Goal: Task Accomplishment & Management: Complete application form

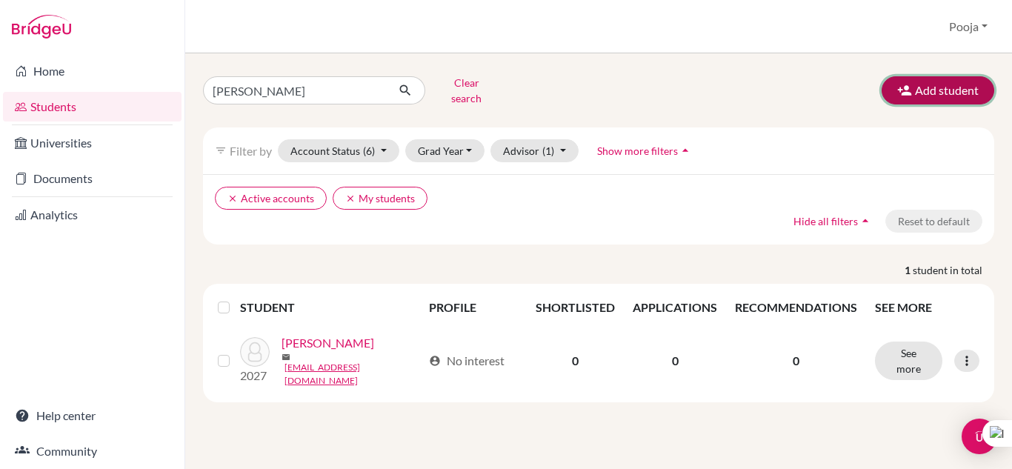
click at [943, 86] on button "Add student" at bounding box center [938, 90] width 113 height 28
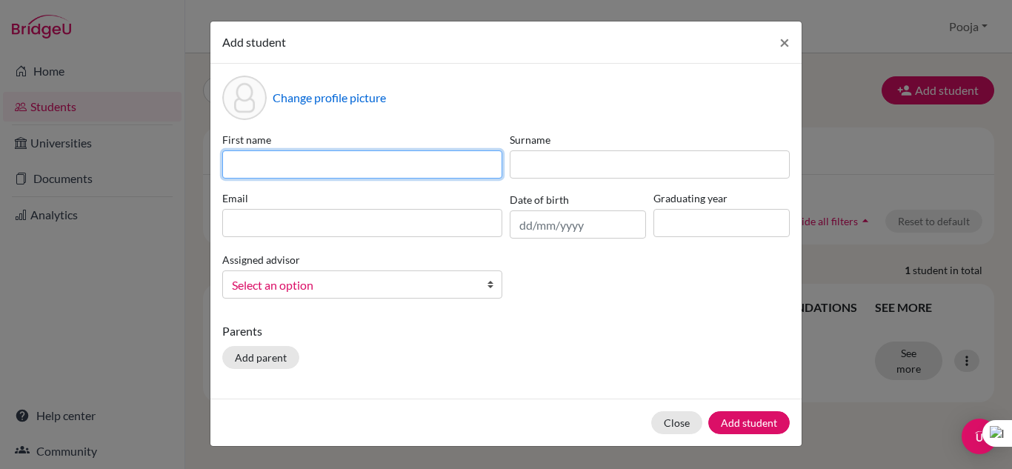
click at [336, 167] on input at bounding box center [362, 164] width 280 height 28
type input "Mannat"
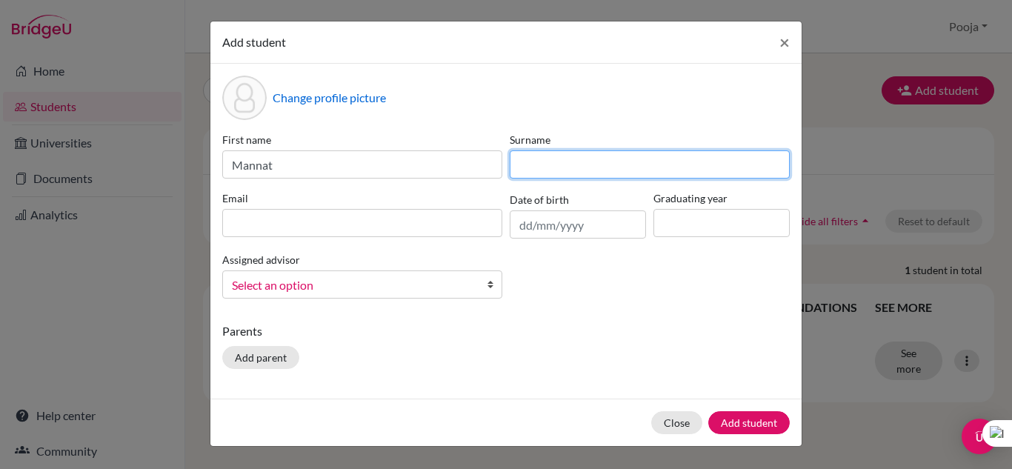
click at [565, 168] on input at bounding box center [650, 164] width 280 height 28
type input "[PERSON_NAME]"
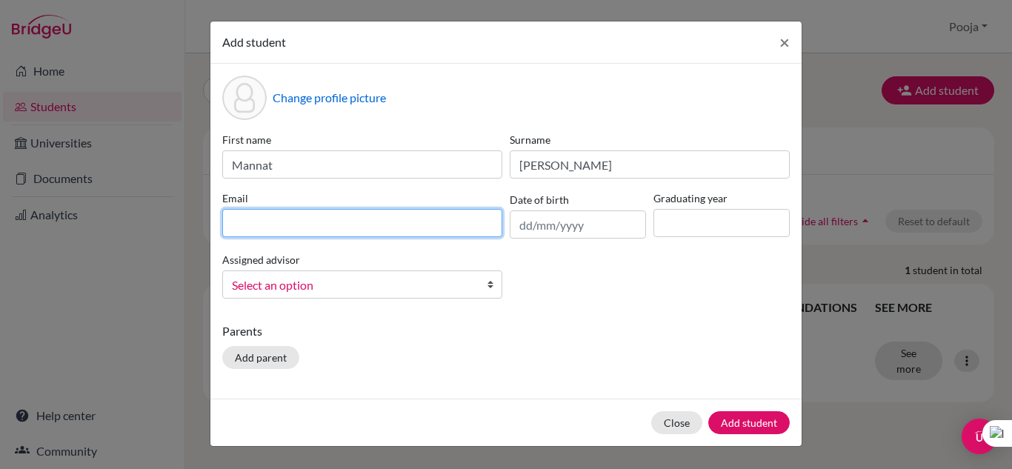
click at [257, 220] on input at bounding box center [362, 223] width 280 height 28
type input "[EMAIL_ADDRESS][DOMAIN_NAME]"
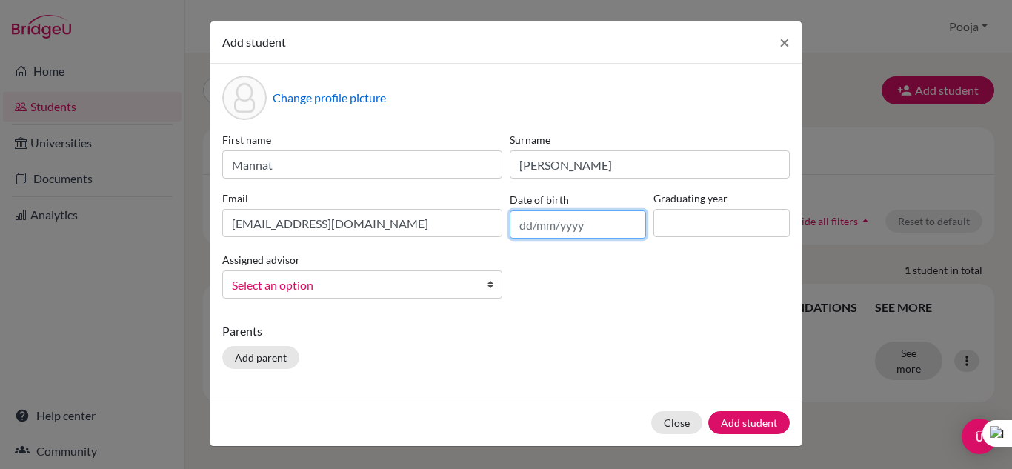
click at [596, 231] on input "text" at bounding box center [578, 224] width 136 height 28
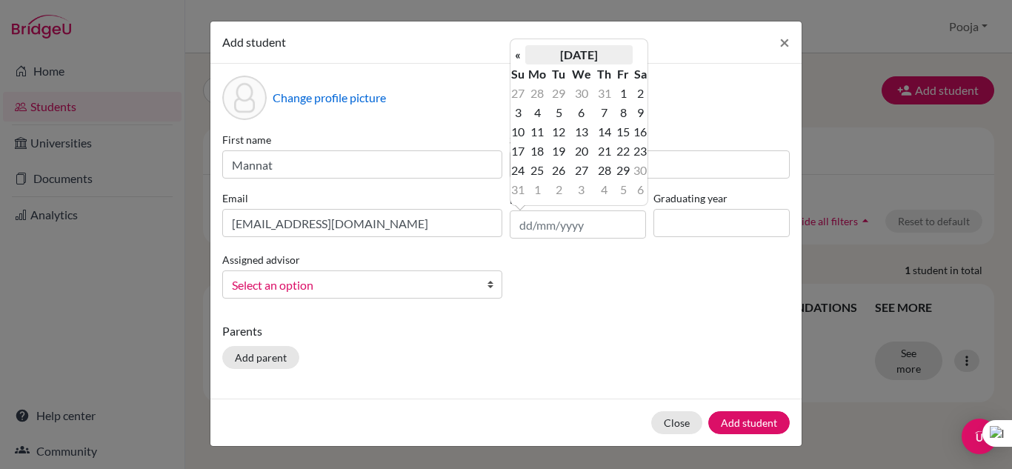
click at [592, 57] on th "[DATE]" at bounding box center [578, 54] width 107 height 19
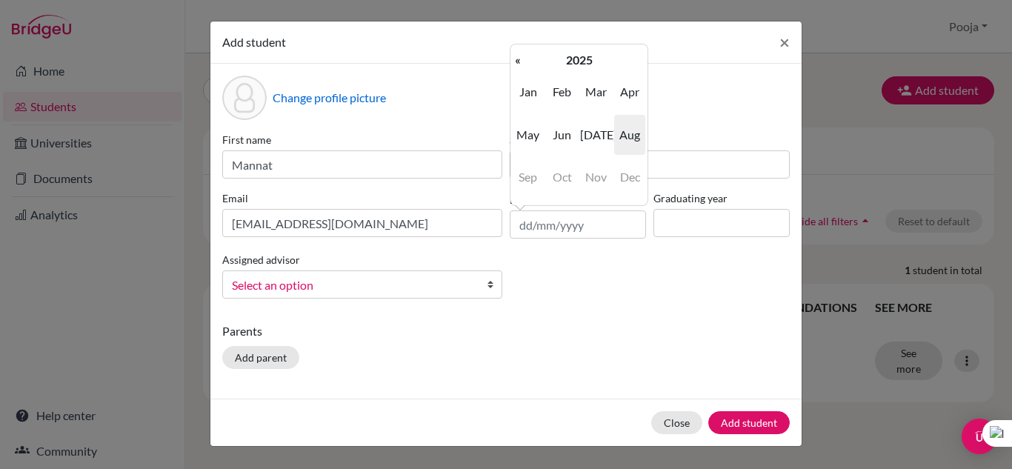
click at [592, 57] on th "2025" at bounding box center [578, 59] width 107 height 19
click at [592, 57] on th "[DATE]-[DATE]" at bounding box center [578, 59] width 107 height 19
click at [589, 96] on span "2010" at bounding box center [595, 92] width 31 height 40
click at [566, 88] on span "2010" at bounding box center [562, 92] width 31 height 40
click at [604, 177] on span "Nov" at bounding box center [595, 177] width 31 height 40
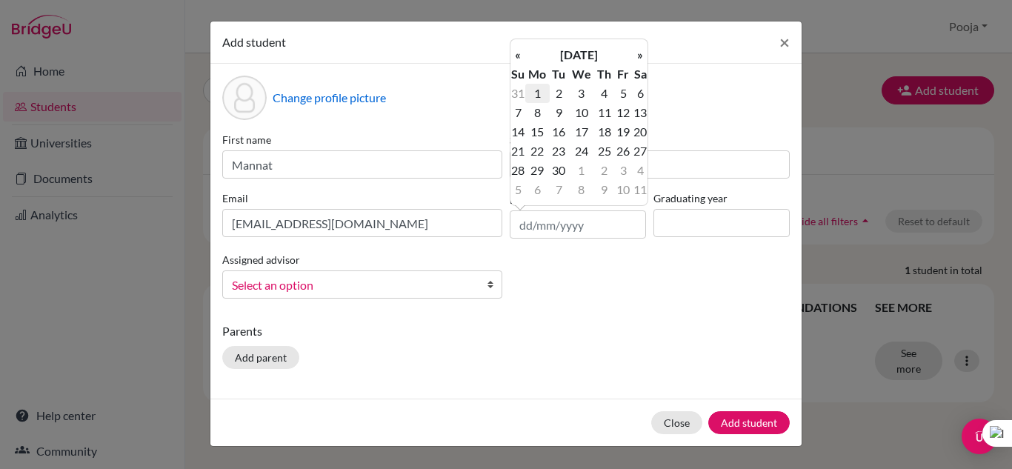
click at [537, 94] on td "1" at bounding box center [537, 93] width 24 height 19
type input "[DATE]"
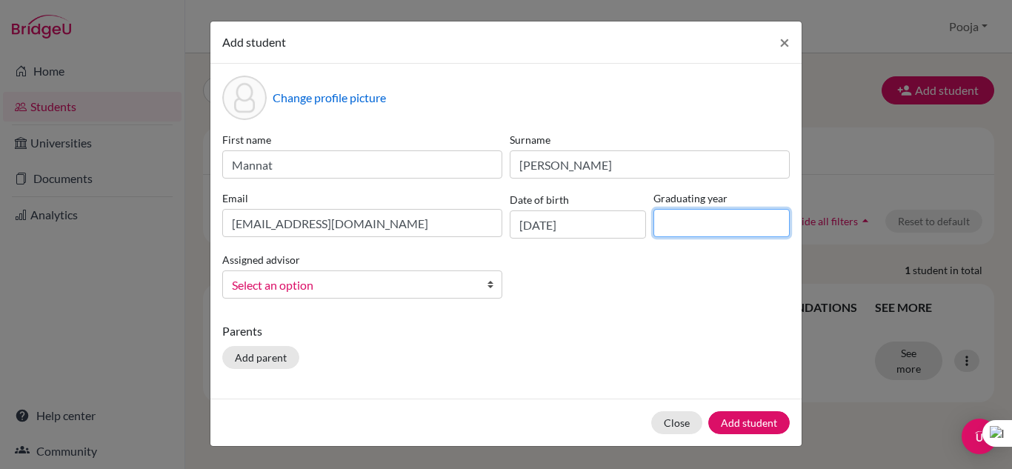
click at [695, 228] on input at bounding box center [721, 223] width 136 height 28
type input "2029"
click at [322, 284] on span "Select an option" at bounding box center [353, 285] width 242 height 19
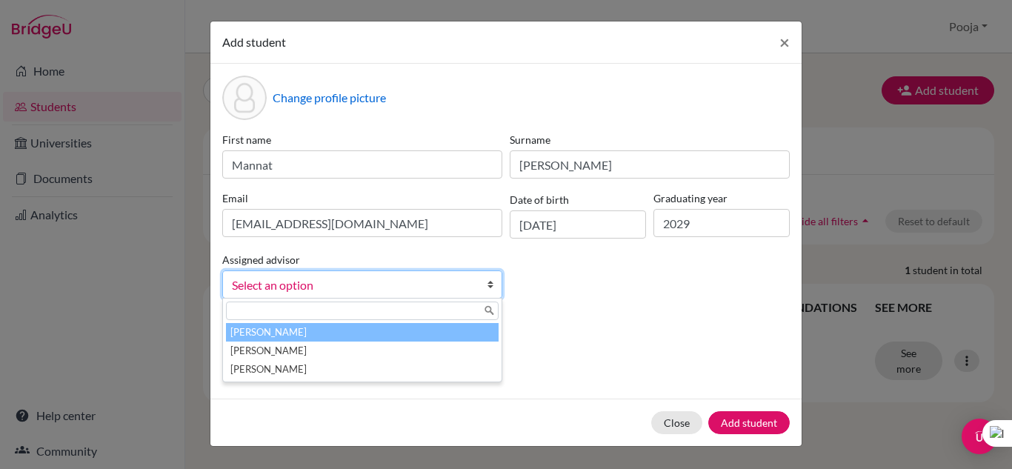
click at [287, 332] on li "[PERSON_NAME]" at bounding box center [362, 332] width 273 height 19
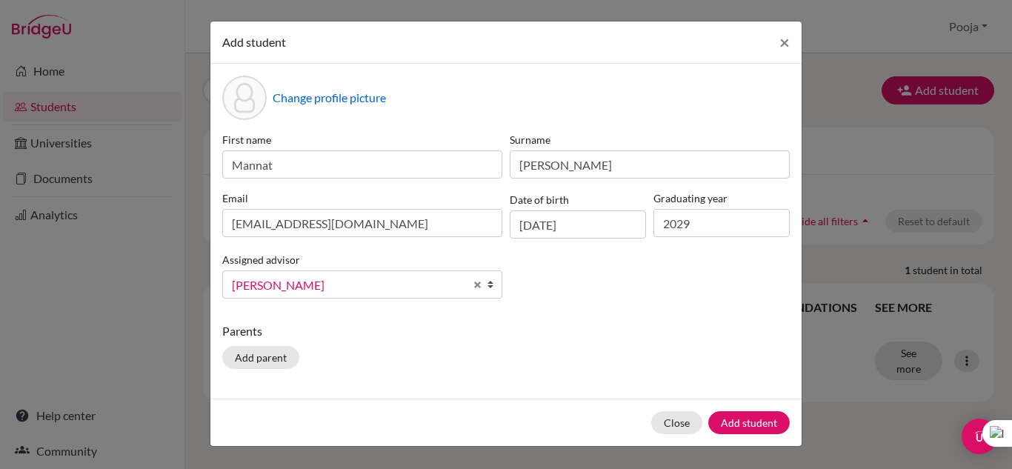
click at [646, 346] on div "Parents Add parent" at bounding box center [506, 348] width 568 height 53
click at [735, 426] on button "Add student" at bounding box center [748, 422] width 81 height 23
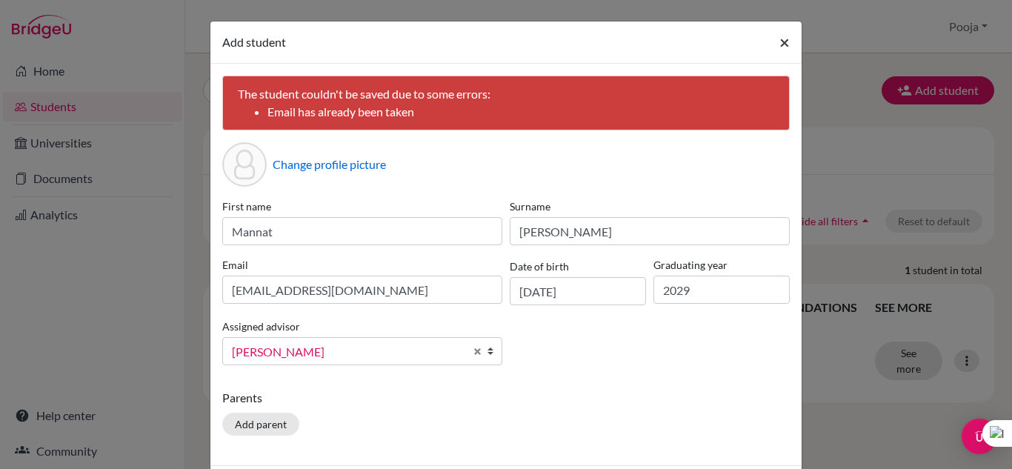
click at [782, 39] on span "×" at bounding box center [784, 41] width 10 height 21
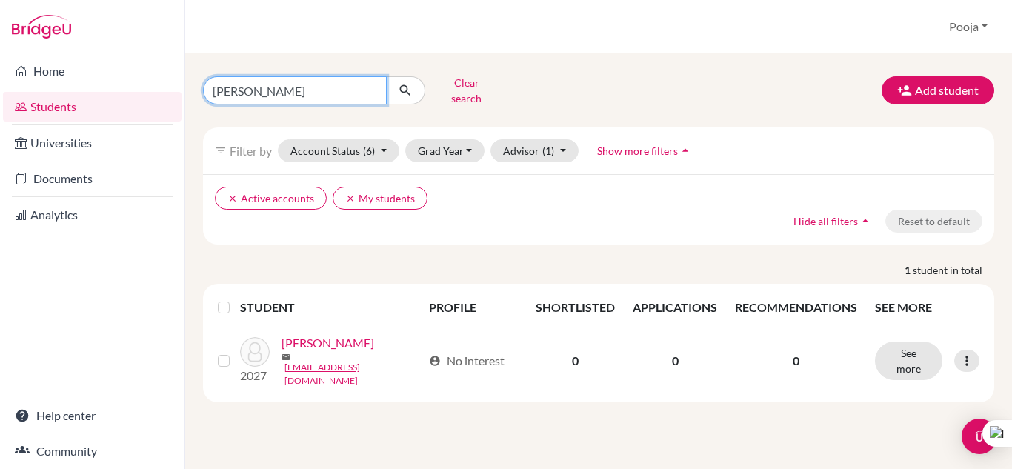
click at [331, 93] on input "[PERSON_NAME]" at bounding box center [295, 90] width 184 height 28
type input "A"
type input "mannat"
click button "submit" at bounding box center [405, 90] width 39 height 28
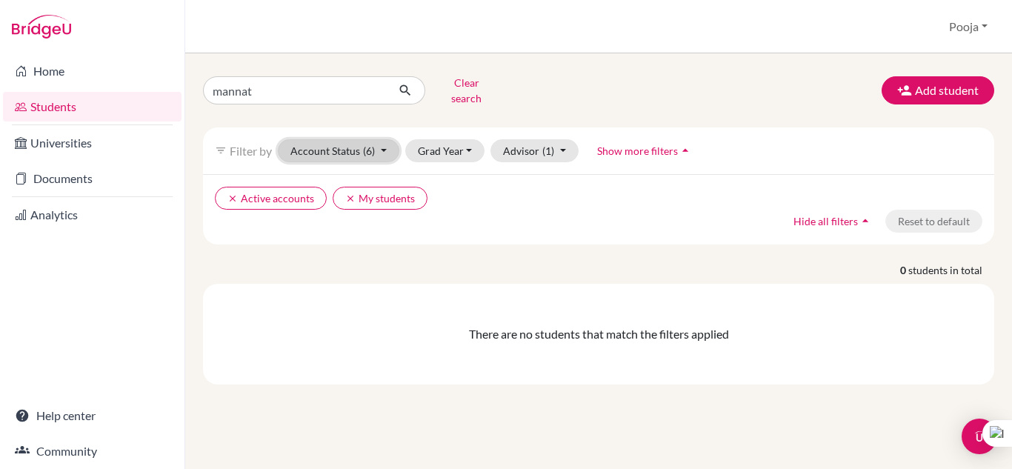
click at [378, 139] on button "Account Status (6)" at bounding box center [339, 150] width 122 height 23
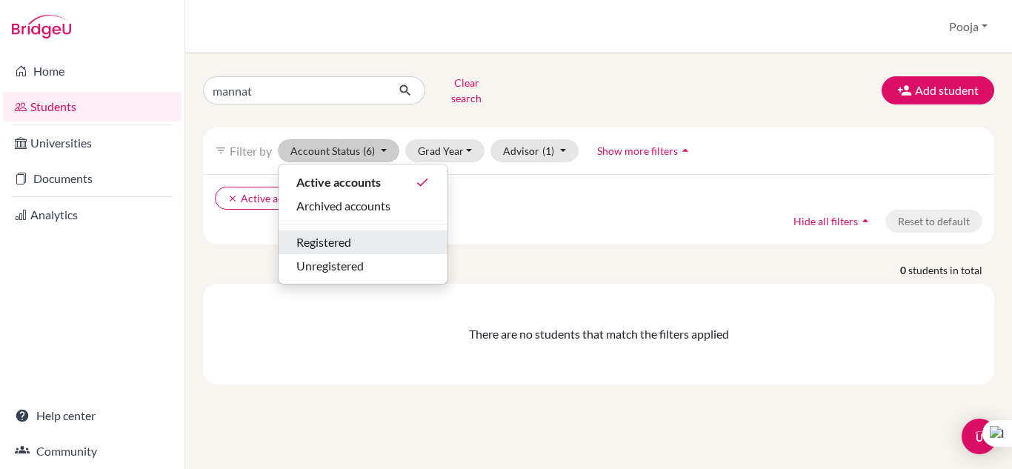
click at [344, 235] on span "Registered" at bounding box center [323, 242] width 55 height 18
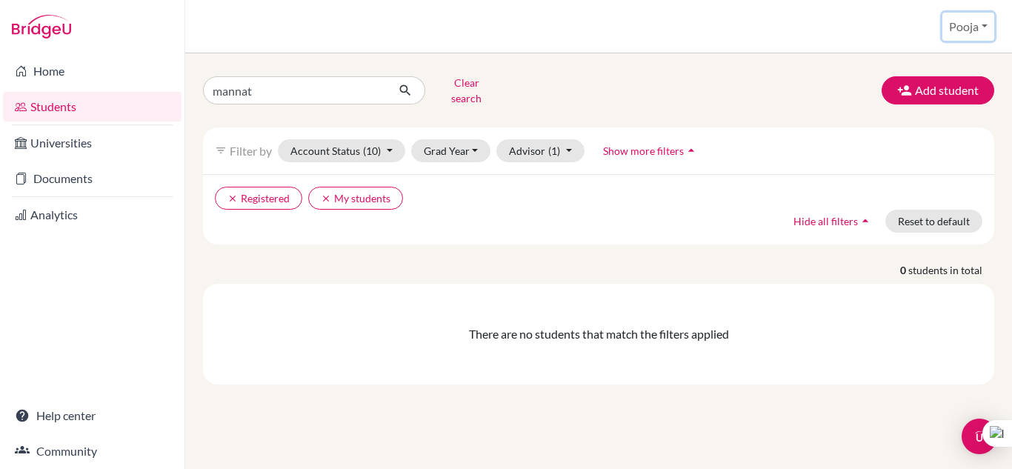
click at [985, 21] on button "Pooja" at bounding box center [968, 27] width 52 height 28
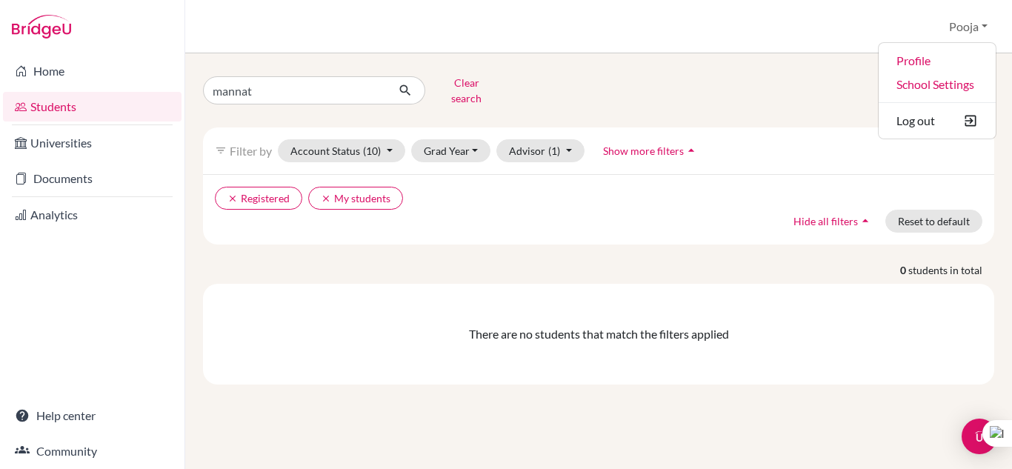
click at [882, 178] on div "clear Registered clear My students Hide all filters arrow_drop_up Reset to defa…" at bounding box center [598, 209] width 791 height 70
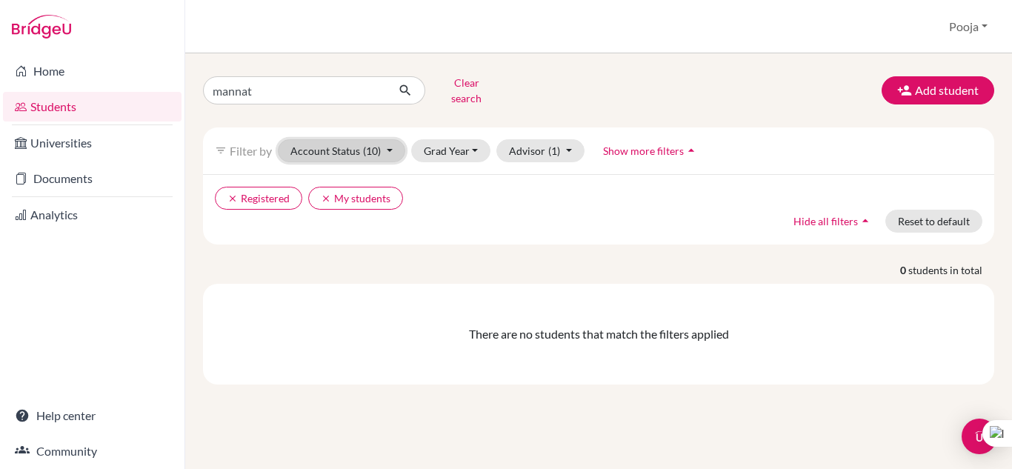
click at [390, 139] on button "Account Status (10)" at bounding box center [341, 150] width 127 height 23
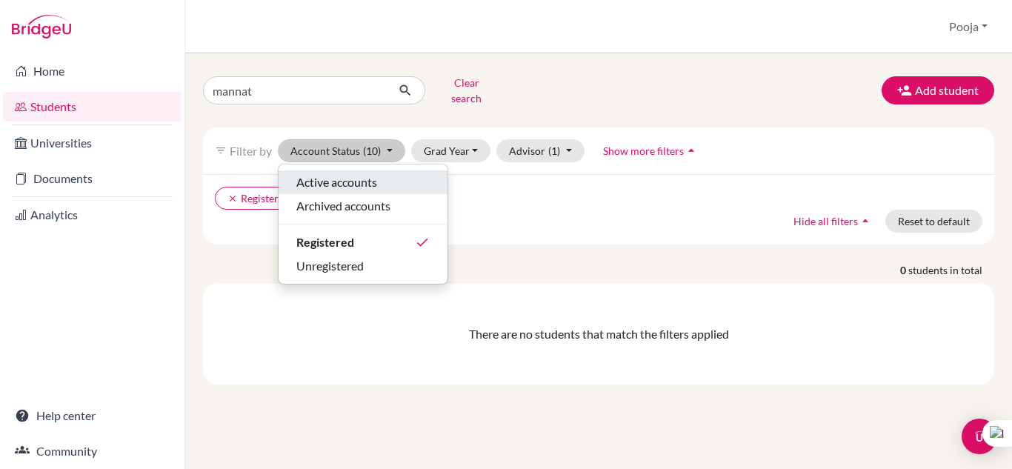
click at [373, 173] on span "Active accounts" at bounding box center [336, 182] width 81 height 18
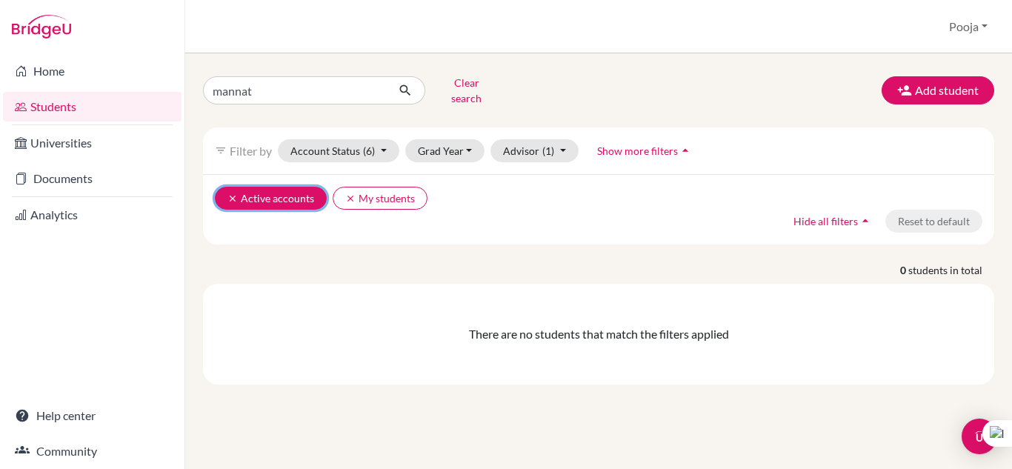
click at [283, 187] on button "clear Active accounts" at bounding box center [271, 198] width 112 height 23
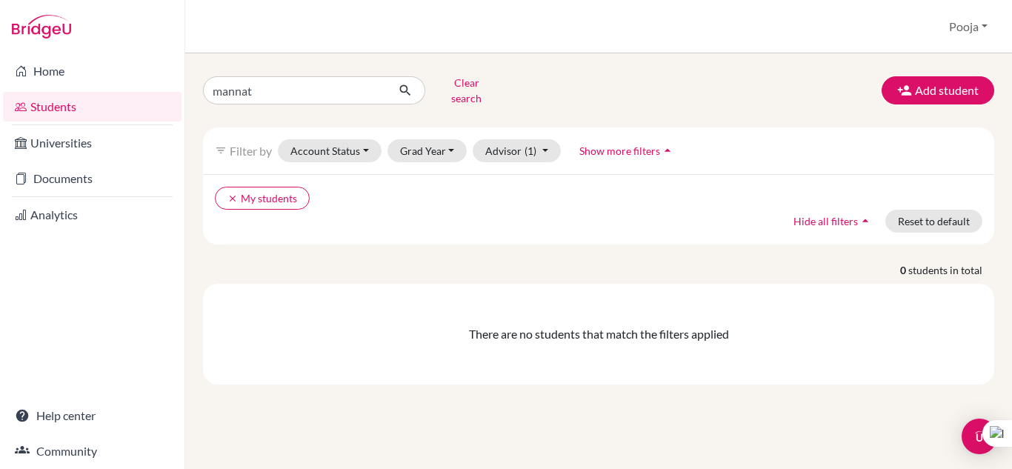
click at [81, 109] on link "Students" at bounding box center [92, 107] width 179 height 30
click at [448, 140] on button "Grad Year" at bounding box center [427, 150] width 80 height 23
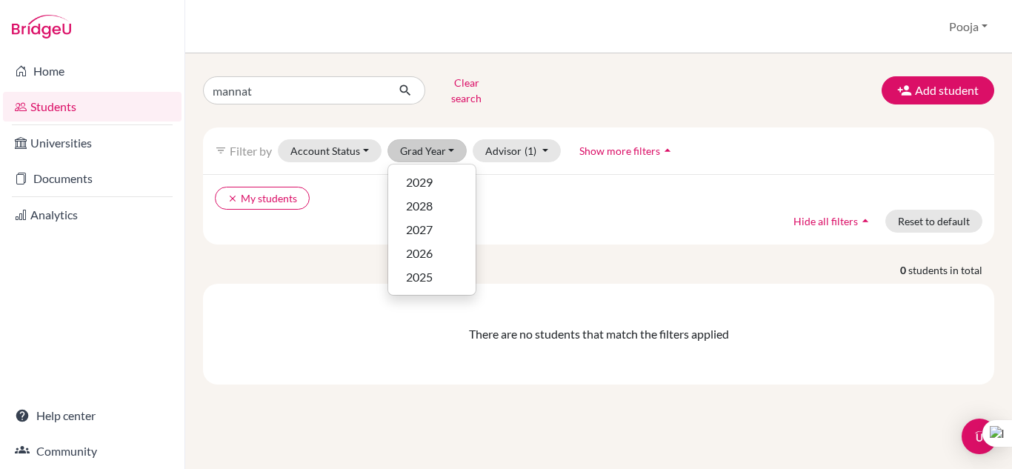
click at [543, 219] on div "clear My students Hide all filters arrow_drop_up Reset to default" at bounding box center [598, 209] width 791 height 70
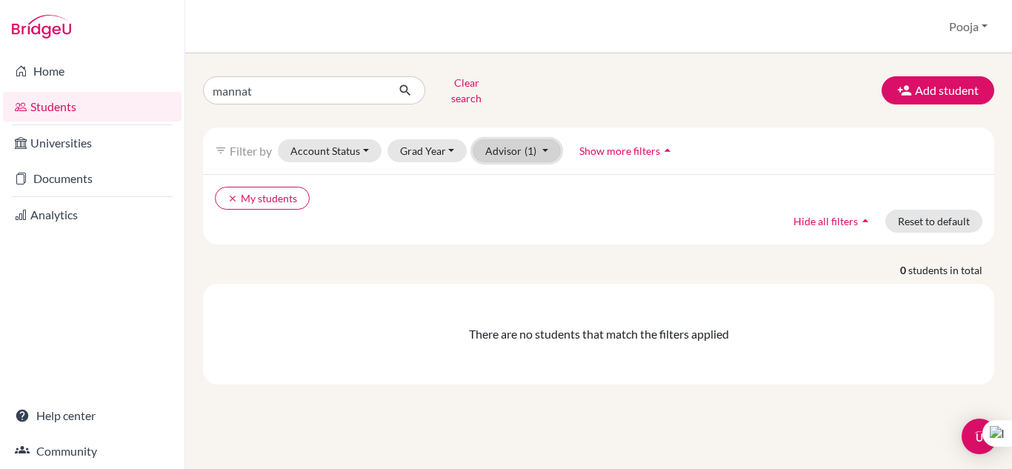
click at [545, 141] on button "Advisor (1)" at bounding box center [517, 150] width 88 height 23
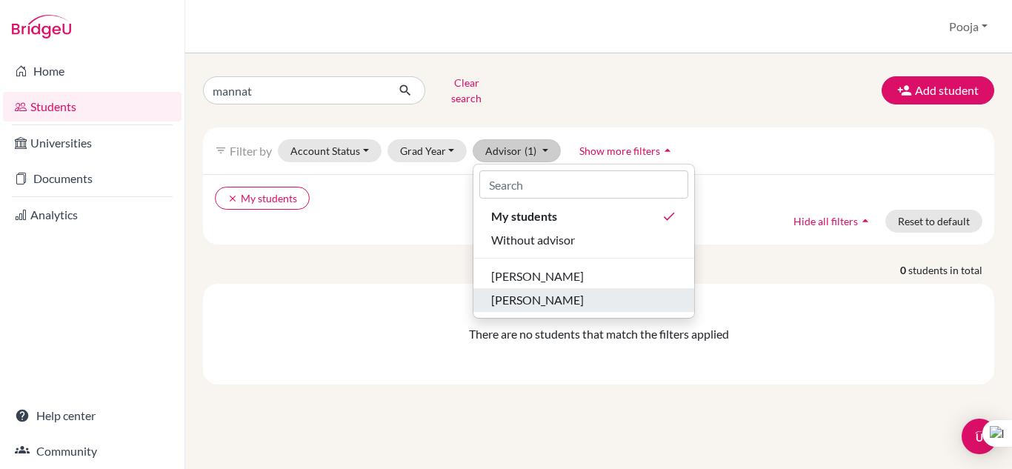
click at [545, 291] on span "[PERSON_NAME]" at bounding box center [537, 300] width 93 height 18
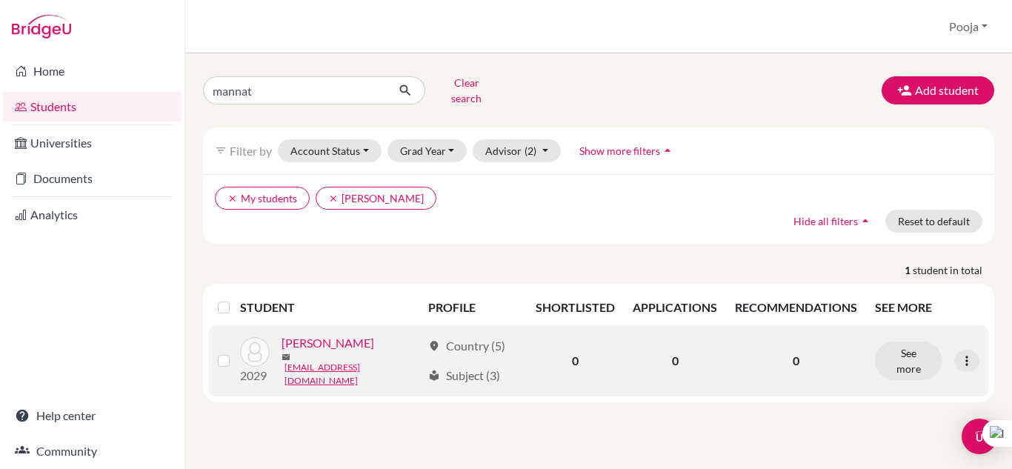
drag, startPoint x: 222, startPoint y: 361, endPoint x: 239, endPoint y: 363, distance: 16.5
click at [236, 352] on label at bounding box center [236, 352] width 0 height 0
click at [0, 0] on input "checkbox" at bounding box center [0, 0] width 0 height 0
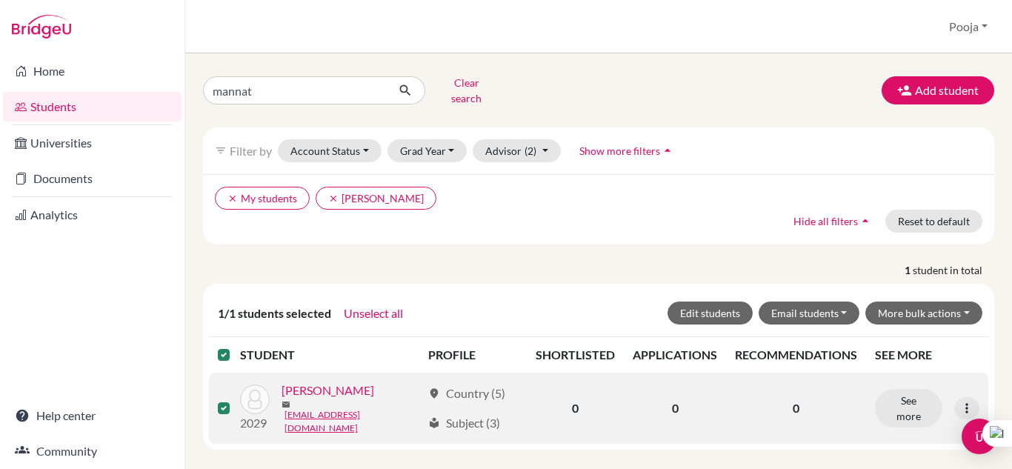
scroll to position [31, 0]
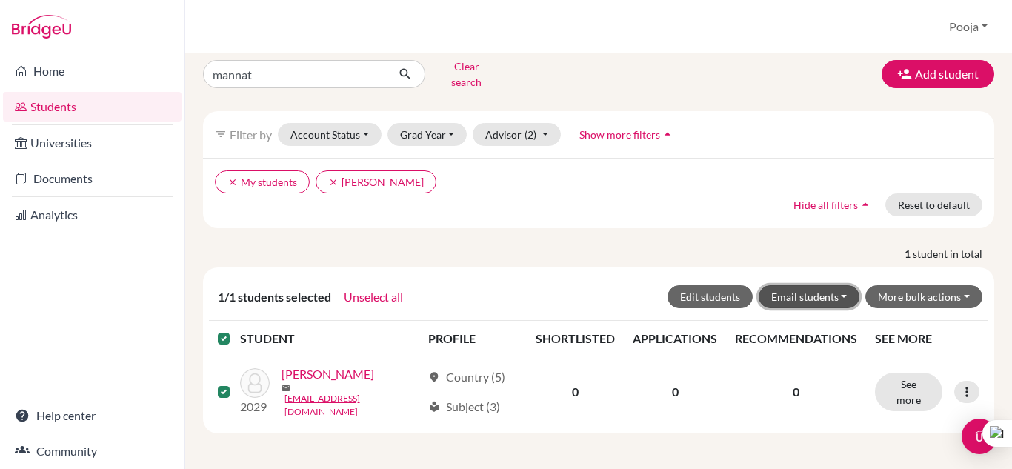
click at [789, 285] on button "Email students" at bounding box center [810, 296] width 102 height 23
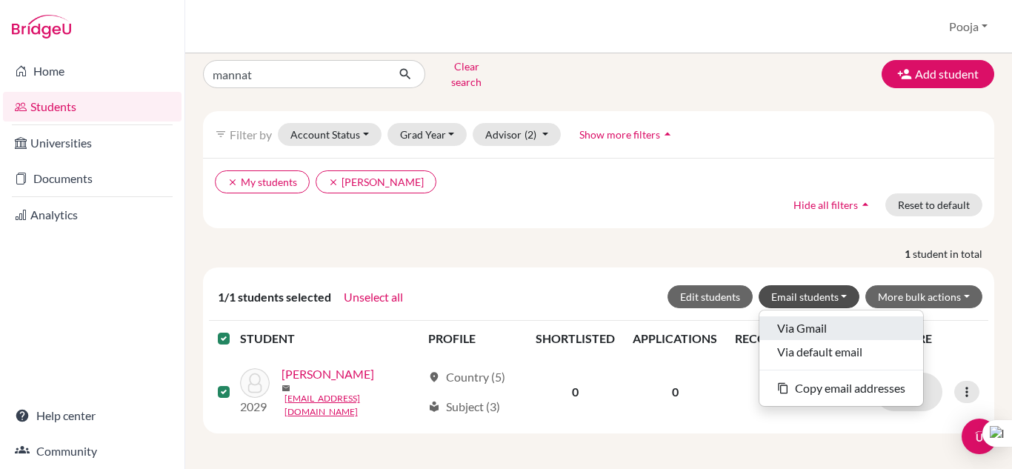
click at [808, 316] on button "Via Gmail" at bounding box center [841, 328] width 164 height 24
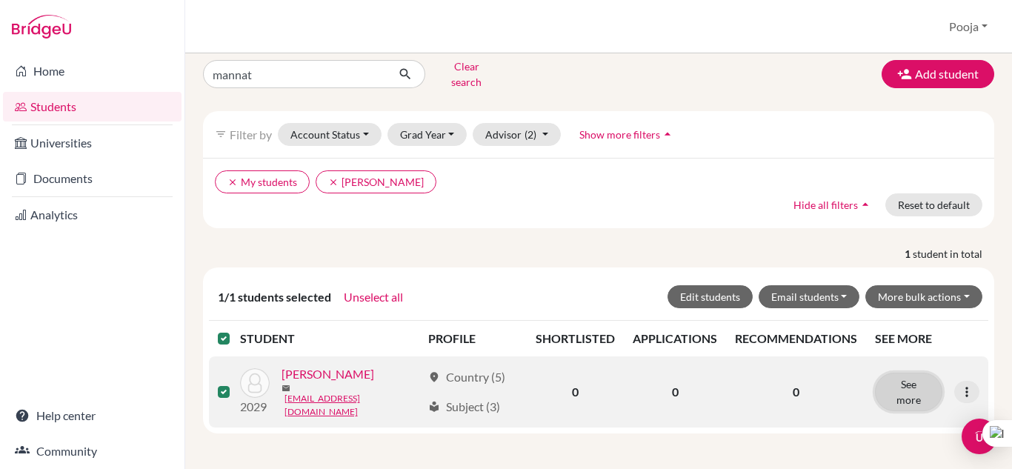
click at [894, 384] on button "See more" at bounding box center [908, 392] width 67 height 39
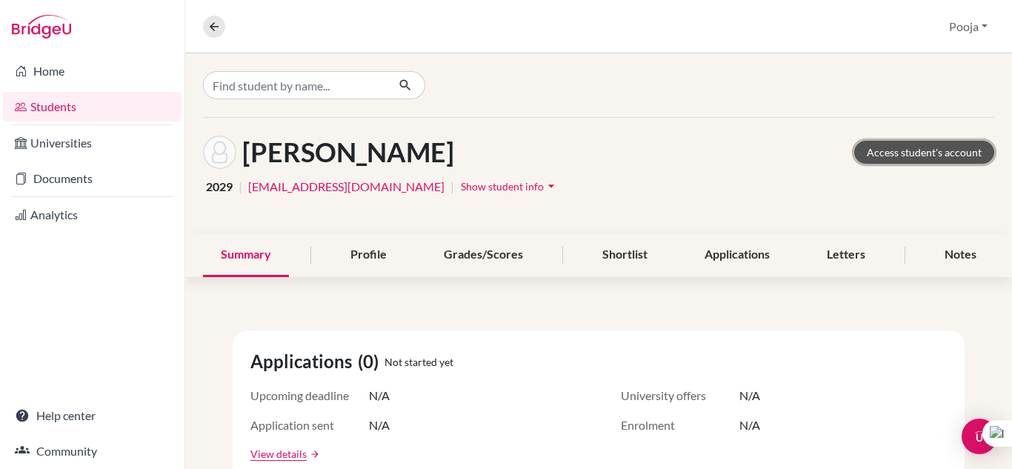
click at [893, 151] on link "Access student's account" at bounding box center [924, 152] width 140 height 23
